Goal: Navigation & Orientation: Find specific page/section

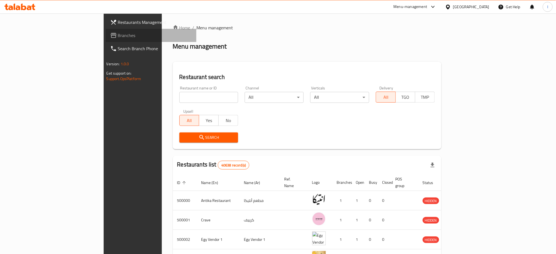
click at [118, 38] on span "Branches" at bounding box center [155, 35] width 74 height 7
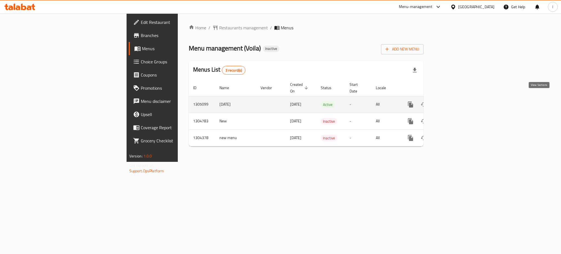
click at [454, 101] on icon "enhanced table" at bounding box center [450, 104] width 7 height 7
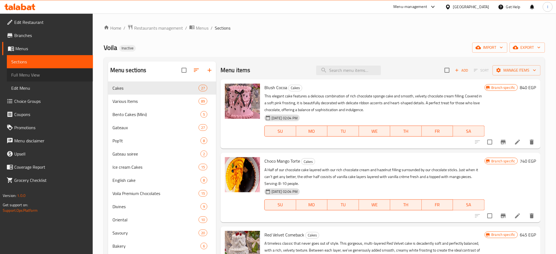
click at [47, 78] on link "Full Menu View" at bounding box center [50, 74] width 86 height 13
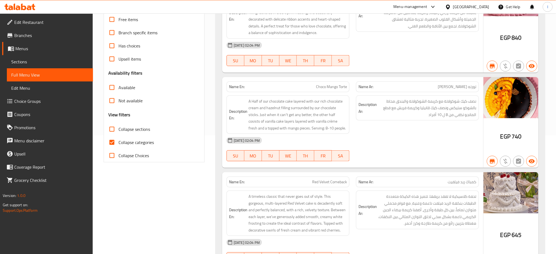
scroll to position [120, 0]
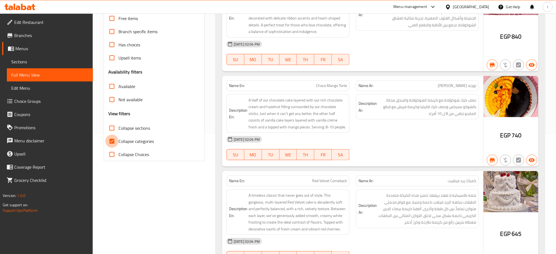
click at [107, 140] on input "Collapse categories" at bounding box center [111, 141] width 13 height 13
checkbox input "false"
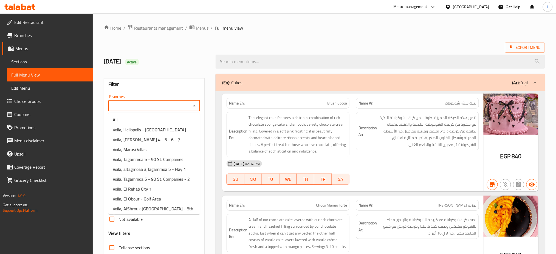
click at [167, 108] on input "Branches" at bounding box center [149, 106] width 79 height 8
click at [158, 149] on li "Voila, Marasi Villas" at bounding box center [154, 149] width 92 height 10
type input "Voila, Marasi Villas"
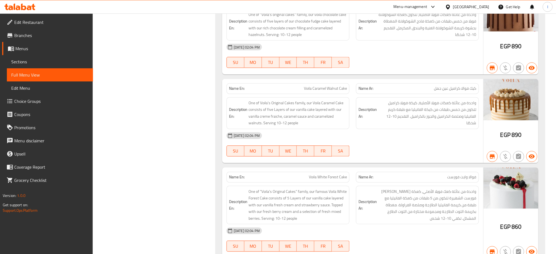
scroll to position [1828, 0]
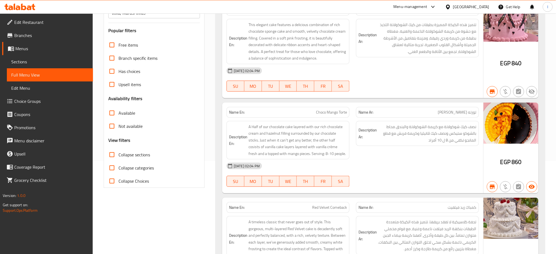
scroll to position [2075, 0]
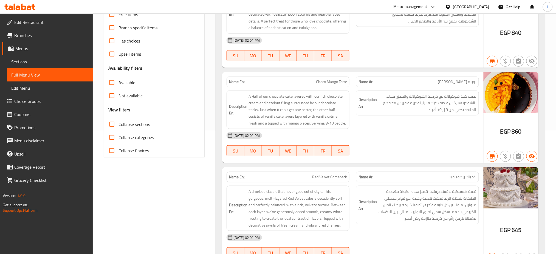
scroll to position [0, 0]
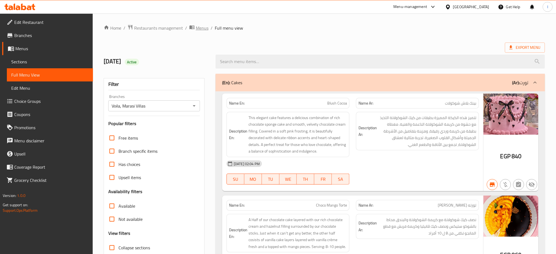
click at [202, 26] on span "Menus" at bounding box center [202, 28] width 13 height 7
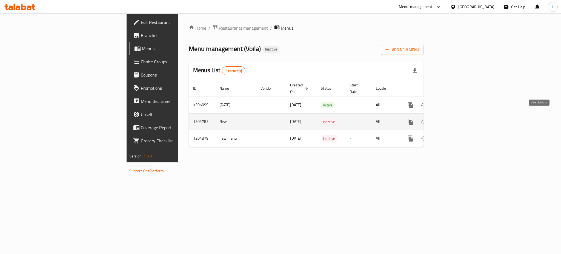
click at [454, 118] on icon "enhanced table" at bounding box center [450, 121] width 7 height 7
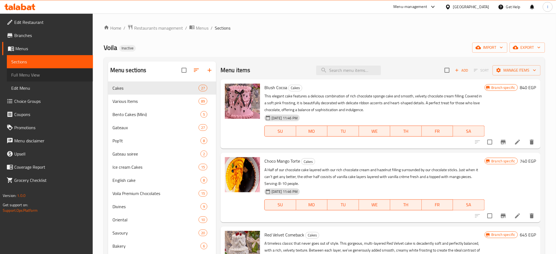
click at [44, 74] on span "Full Menu View" at bounding box center [49, 75] width 77 height 7
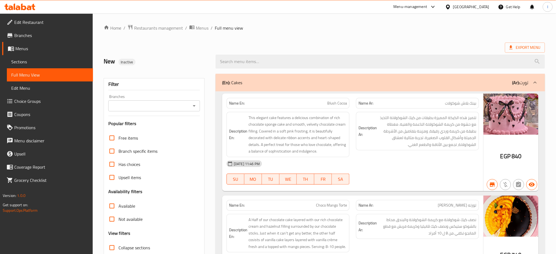
click at [33, 52] on link "Menus" at bounding box center [47, 48] width 91 height 13
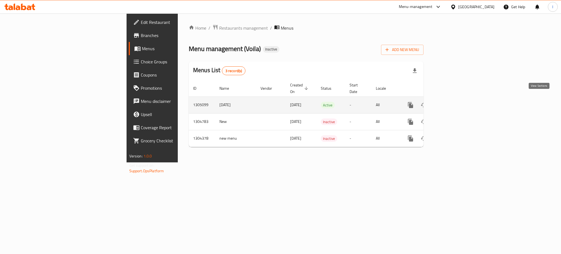
click at [454, 102] on icon "enhanced table" at bounding box center [450, 105] width 7 height 7
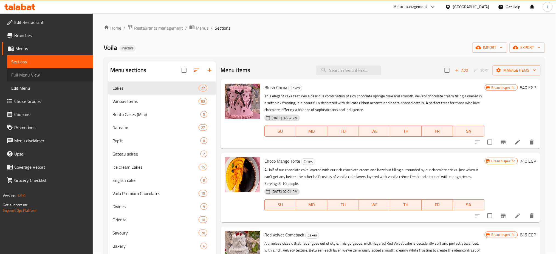
click at [33, 72] on span "Full Menu View" at bounding box center [49, 75] width 77 height 7
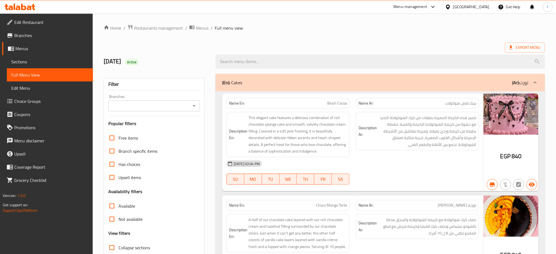
click at [179, 110] on div "Branches" at bounding box center [154, 105] width 92 height 11
click at [192, 106] on icon "Open" at bounding box center [194, 106] width 7 height 7
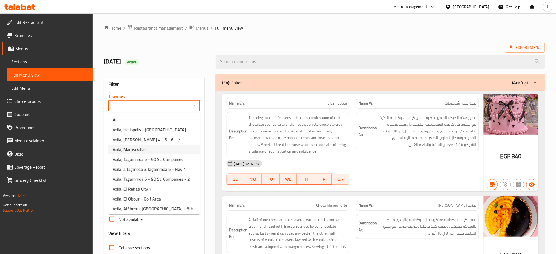
click at [139, 151] on span "Voila, Marasi Villas" at bounding box center [130, 149] width 34 height 7
type input "Voila, Marasi Villas"
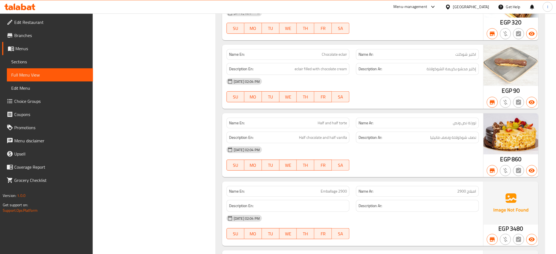
scroll to position [2075, 0]
